Goal: Transaction & Acquisition: Book appointment/travel/reservation

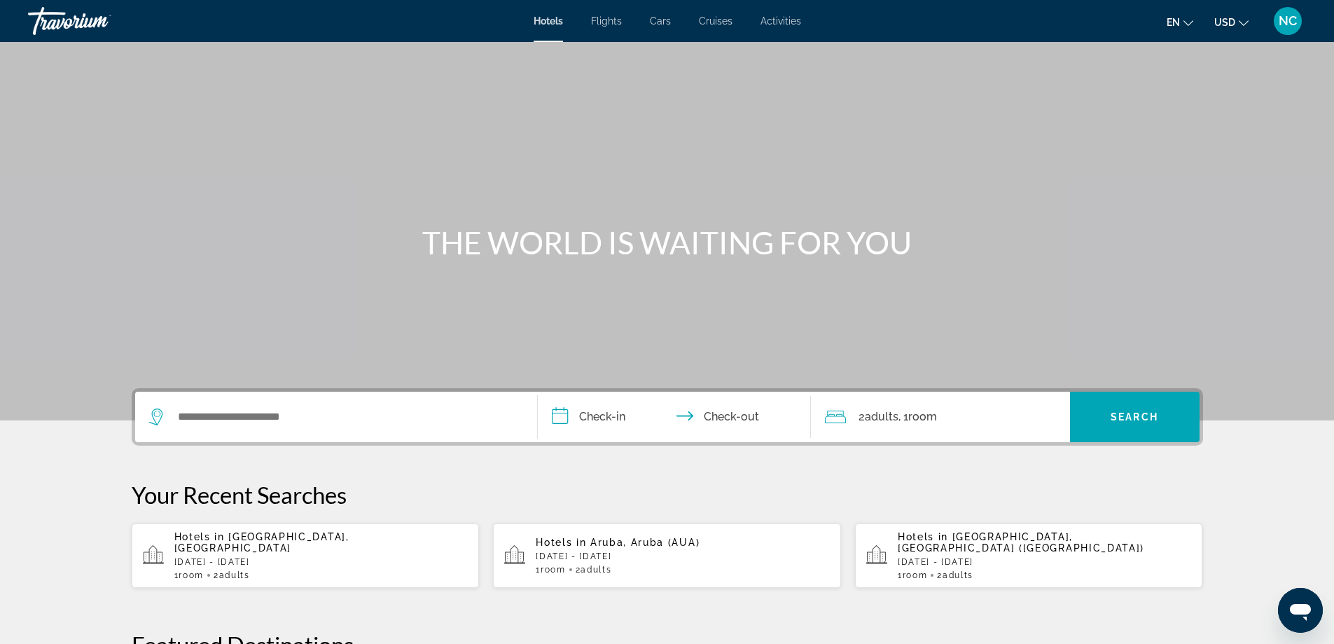
click at [230, 557] on p "[DATE] - [DATE]" at bounding box center [321, 562] width 294 height 10
click at [277, 557] on p "[DATE] - [DATE]" at bounding box center [321, 562] width 294 height 10
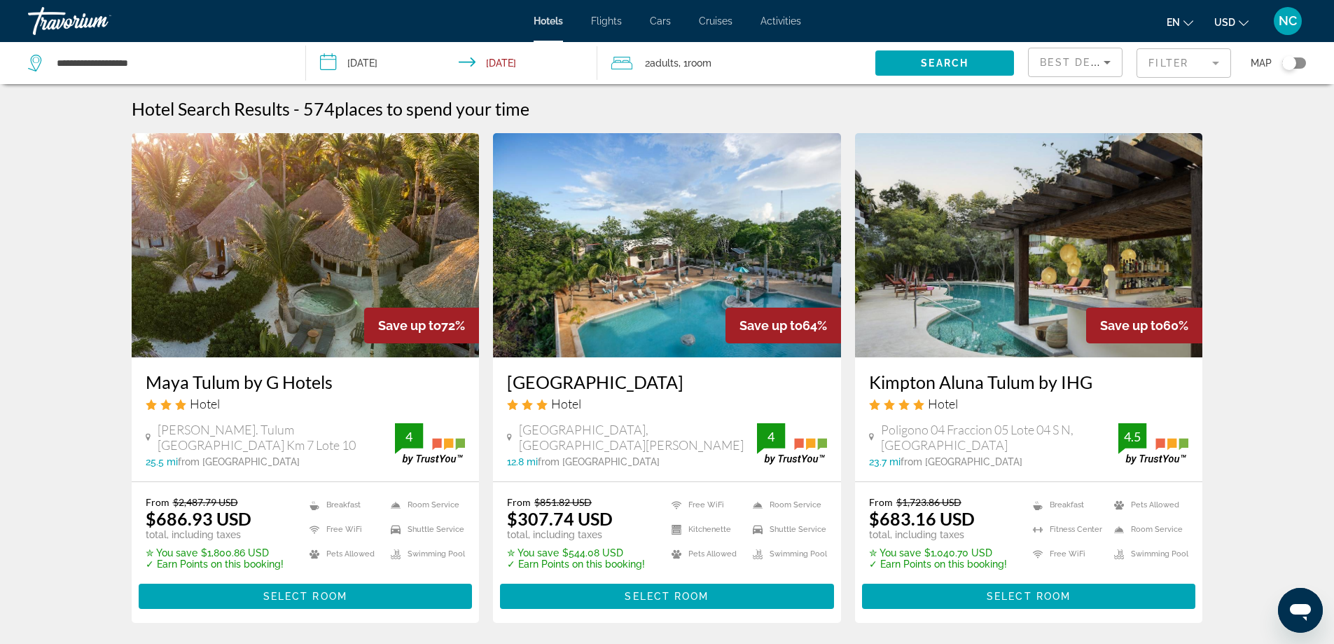
click at [1213, 64] on mat-form-field "Filter" at bounding box center [1184, 62] width 95 height 29
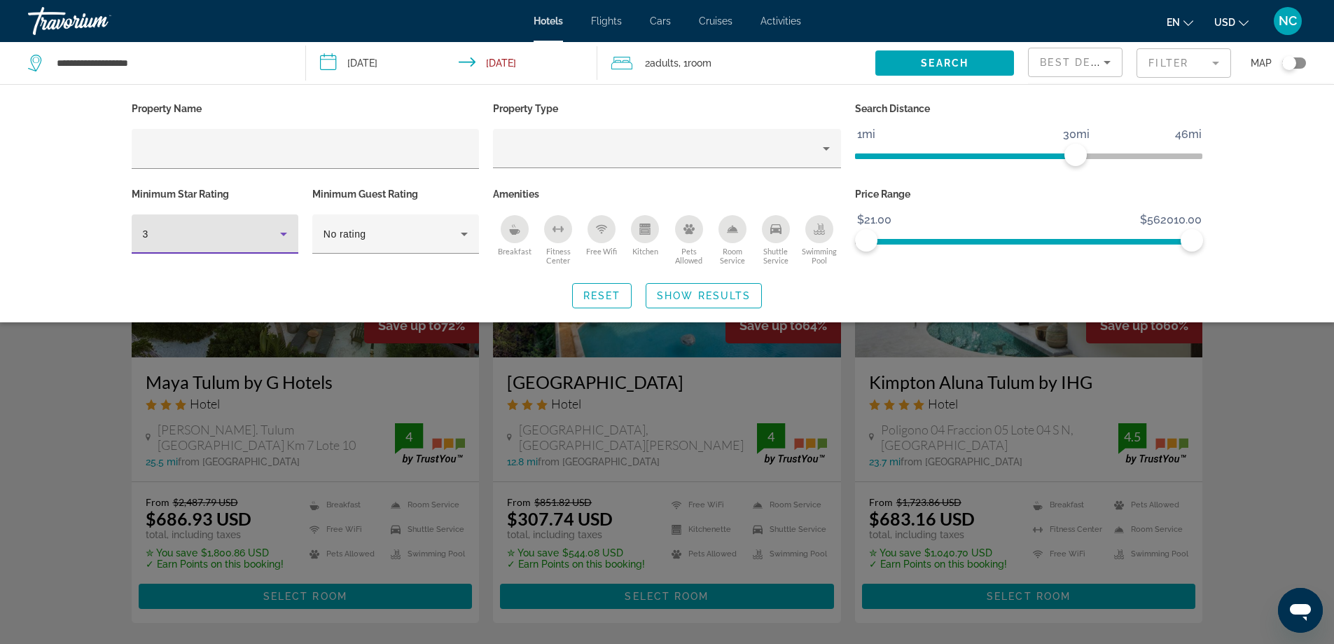
click at [283, 231] on icon "Hotel Filters" at bounding box center [283, 234] width 17 height 17
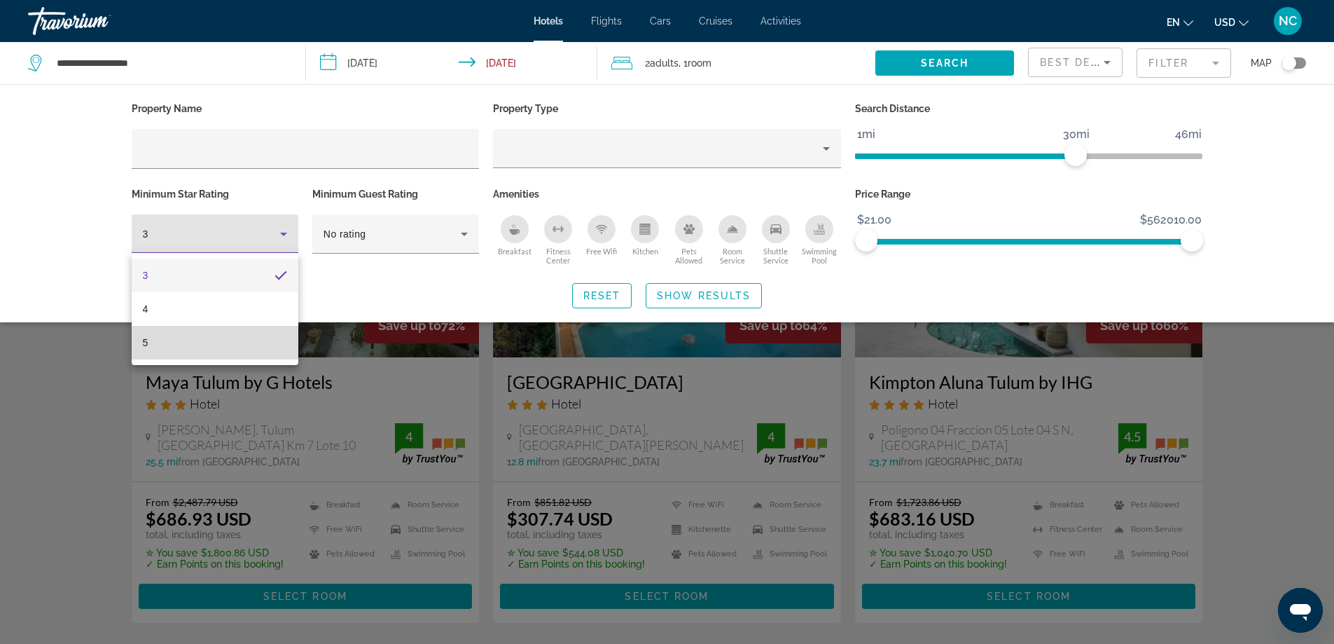
click at [181, 349] on mat-option "5" at bounding box center [215, 343] width 167 height 34
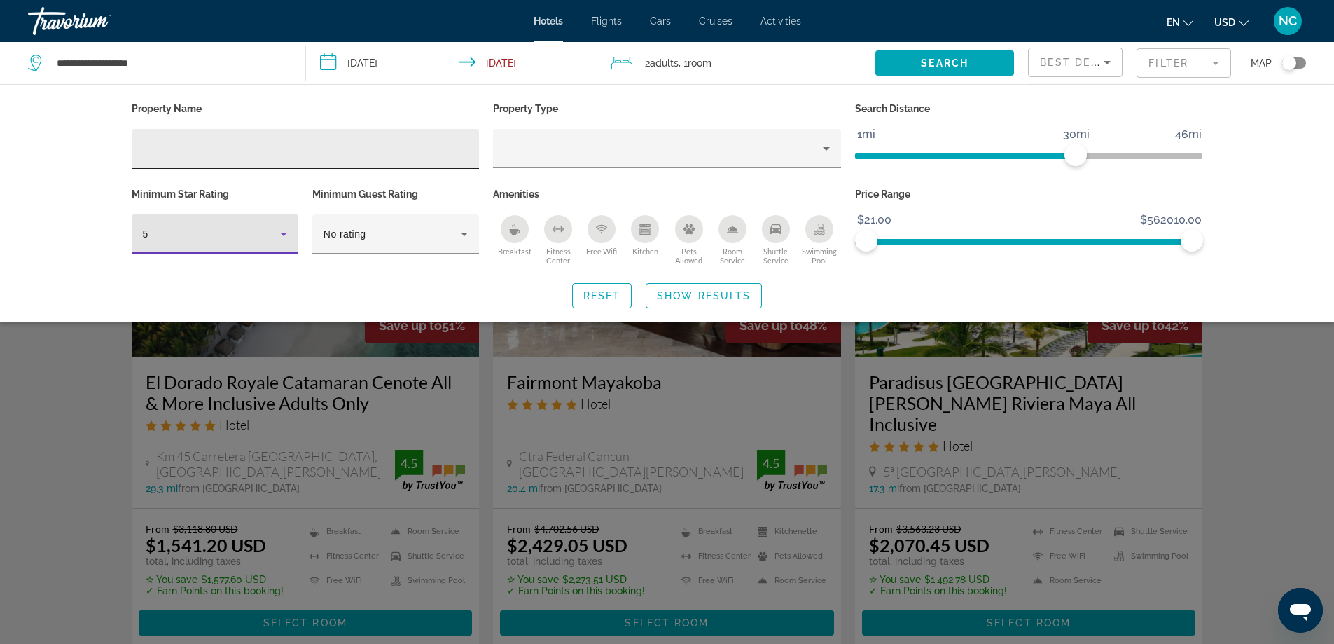
click at [188, 146] on input "Hotel Filters" at bounding box center [306, 149] width 326 height 17
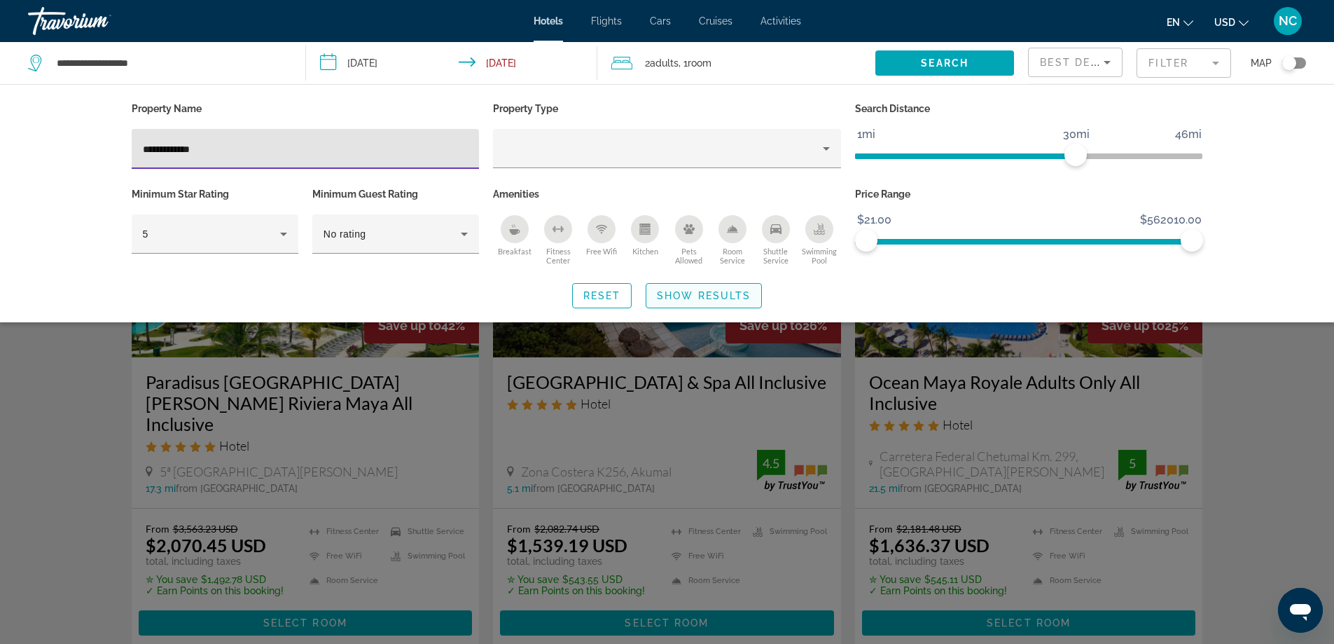
type input "**********"
click at [726, 290] on span "Show Results" at bounding box center [704, 295] width 94 height 11
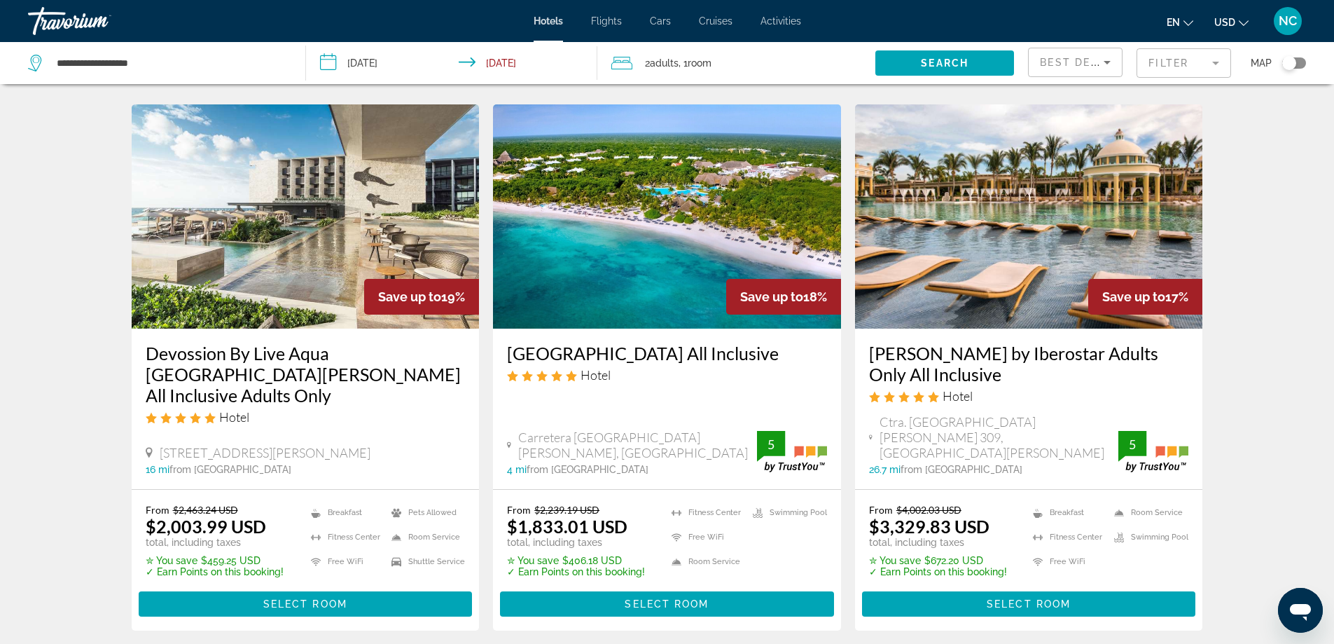
scroll to position [1872, 0]
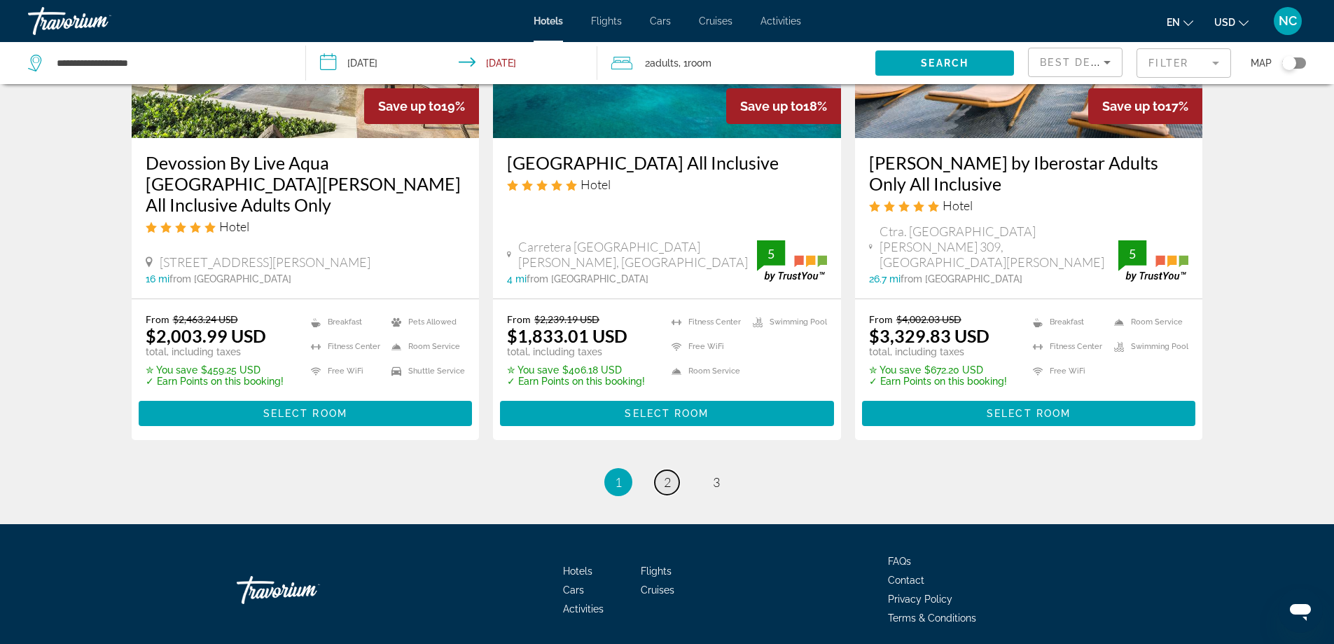
click at [667, 474] on span "2" at bounding box center [667, 481] width 7 height 15
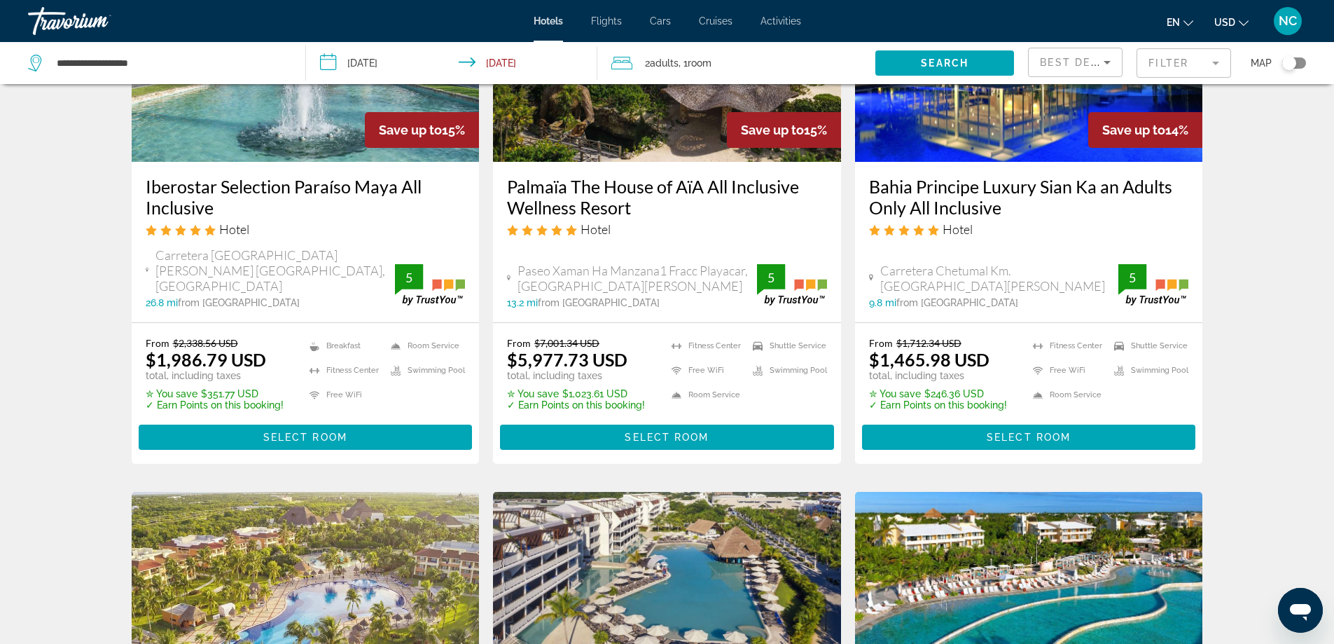
scroll to position [210, 0]
